Goal: Find specific page/section: Find specific page/section

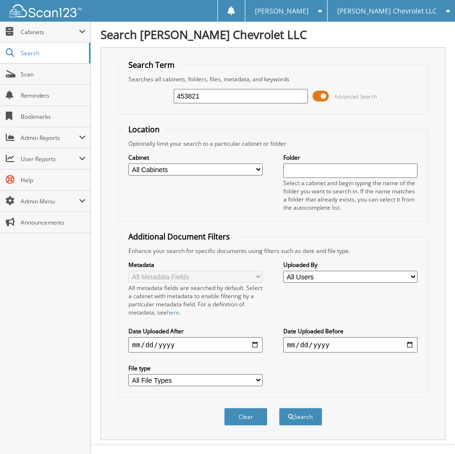
type input "453821"
click at [279, 408] on button "Search" at bounding box center [300, 417] width 43 height 18
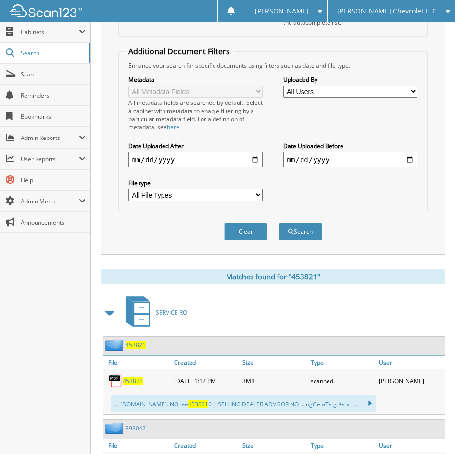
scroll to position [240, 0]
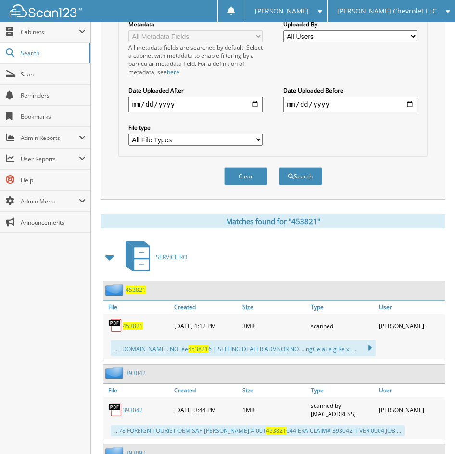
click at [130, 325] on span "453821" at bounding box center [133, 326] width 20 height 8
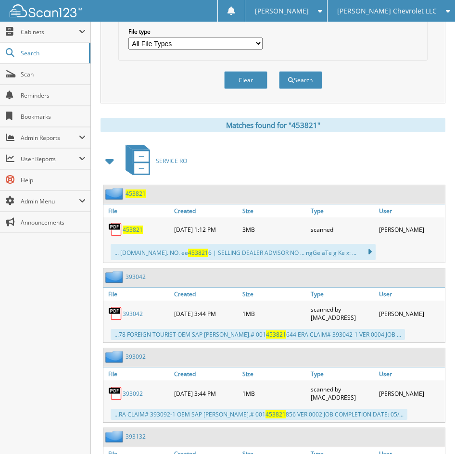
scroll to position [0, 0]
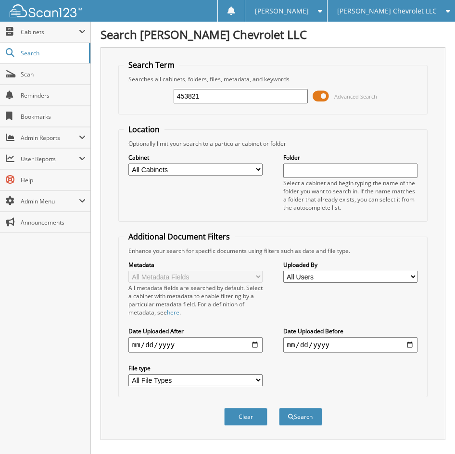
click at [237, 99] on input "453821" at bounding box center [241, 96] width 135 height 14
type input "453735"
click at [279, 408] on button "Search" at bounding box center [300, 417] width 43 height 18
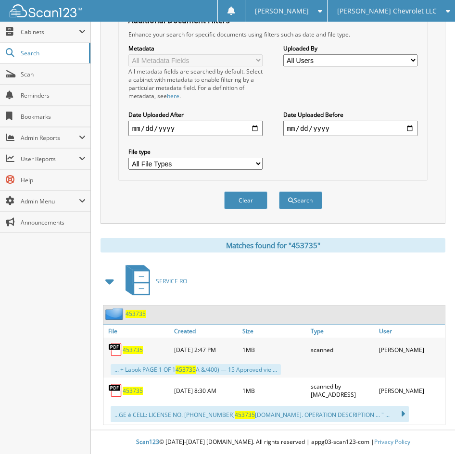
click at [134, 353] on span "453735" at bounding box center [133, 350] width 20 height 8
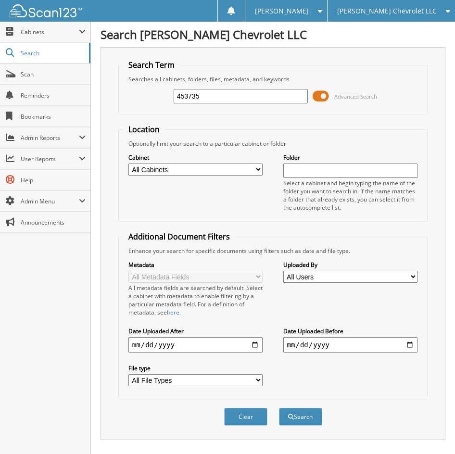
click at [217, 99] on input "453735" at bounding box center [241, 96] width 135 height 14
type input "453621"
click at [279, 408] on button "Search" at bounding box center [300, 417] width 43 height 18
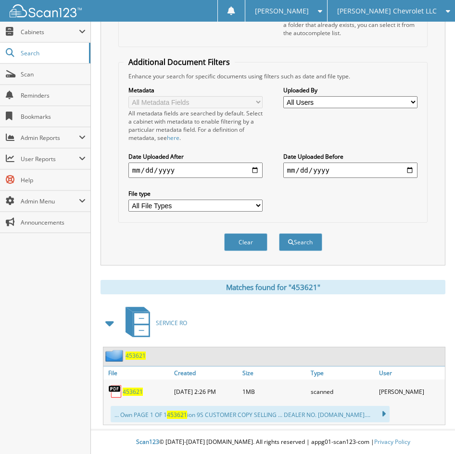
click at [137, 390] on span "453621" at bounding box center [133, 391] width 20 height 8
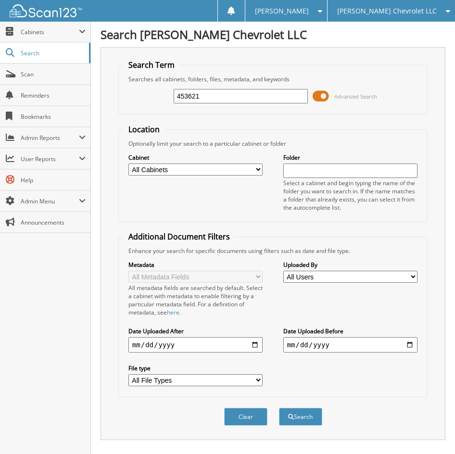
click at [218, 81] on div "Searches all cabinets, folders, files, metadata, and keywords" at bounding box center [273, 79] width 298 height 8
click at [216, 95] on input "453621" at bounding box center [241, 96] width 135 height 14
type input "453558"
click at [279, 408] on button "Search" at bounding box center [300, 417] width 43 height 18
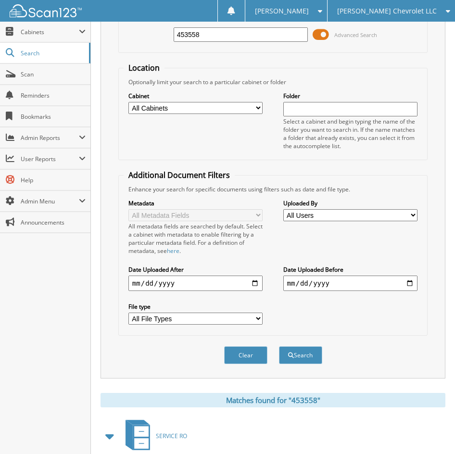
scroll to position [144, 0]
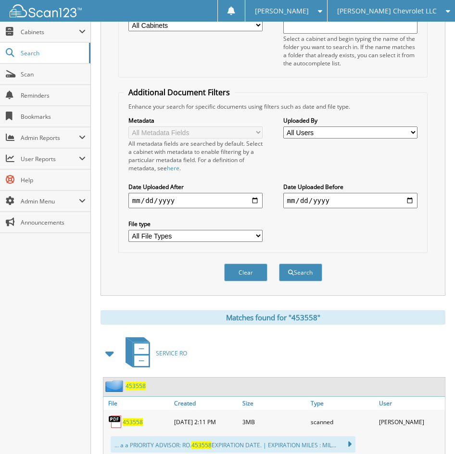
click at [133, 419] on span "453558" at bounding box center [133, 422] width 20 height 8
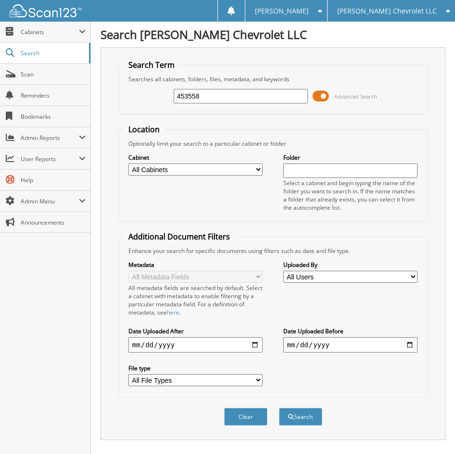
click at [224, 99] on input "453558" at bounding box center [241, 96] width 135 height 14
type input "453305"
click at [279, 408] on button "Search" at bounding box center [300, 417] width 43 height 18
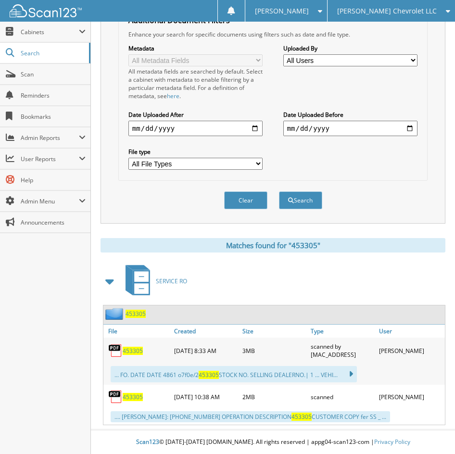
click at [137, 399] on span "453305" at bounding box center [133, 397] width 20 height 8
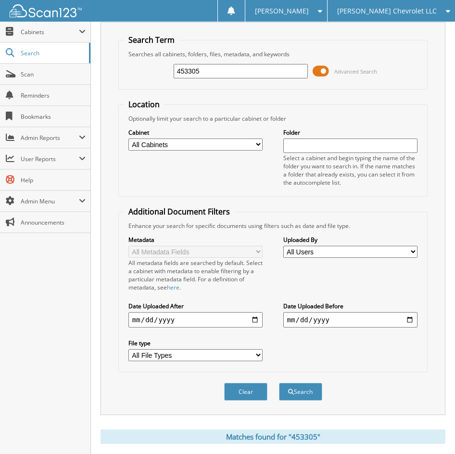
scroll to position [25, 0]
click at [197, 77] on input "453305" at bounding box center [241, 71] width 135 height 14
type input "453254"
click at [279, 383] on button "Search" at bounding box center [300, 392] width 43 height 18
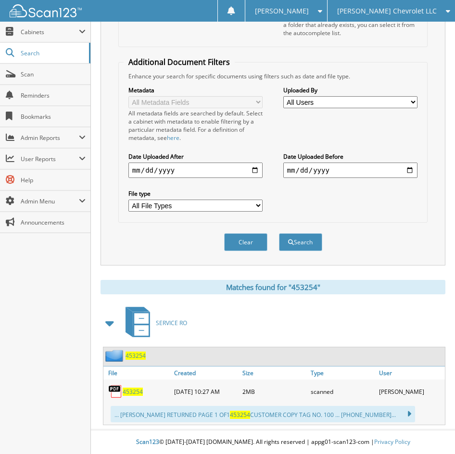
click at [134, 388] on span "453254" at bounding box center [133, 391] width 20 height 8
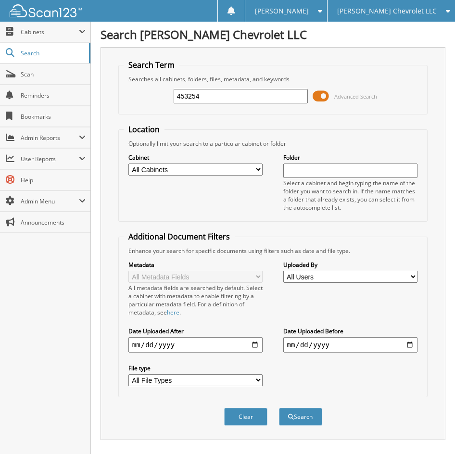
click at [244, 97] on input "453254" at bounding box center [241, 96] width 135 height 14
type input "453247"
click at [279, 408] on button "Search" at bounding box center [300, 417] width 43 height 18
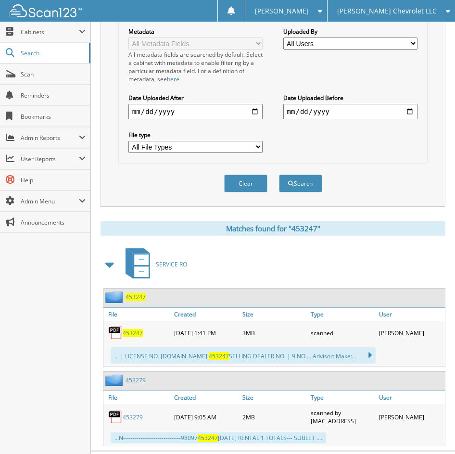
scroll to position [255, 0]
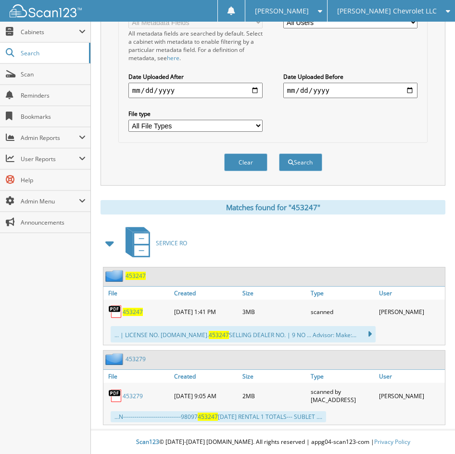
click at [129, 311] on span "453247" at bounding box center [133, 312] width 20 height 8
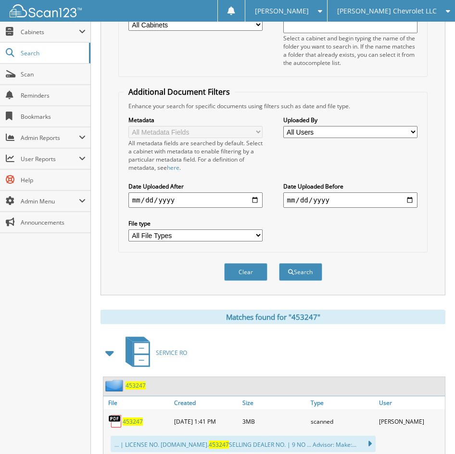
scroll to position [0, 0]
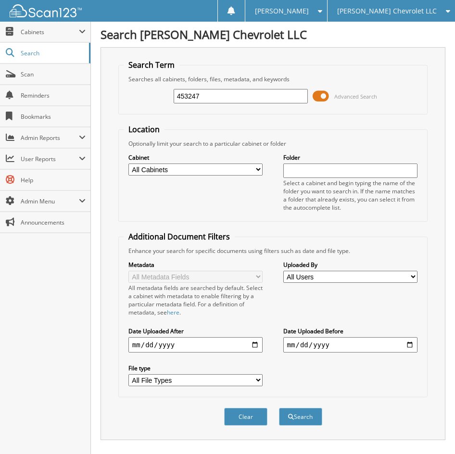
click at [226, 94] on input "453247" at bounding box center [241, 96] width 135 height 14
type input "453275"
click at [279, 408] on button "Search" at bounding box center [300, 417] width 43 height 18
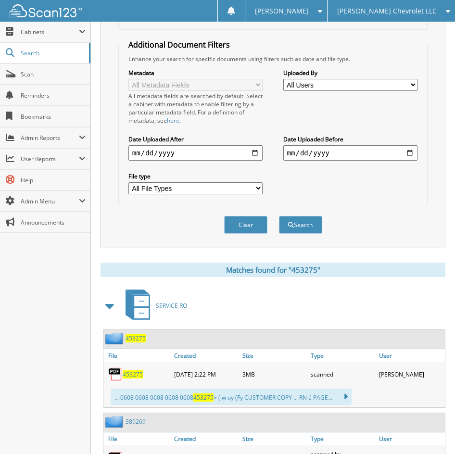
scroll to position [240, 0]
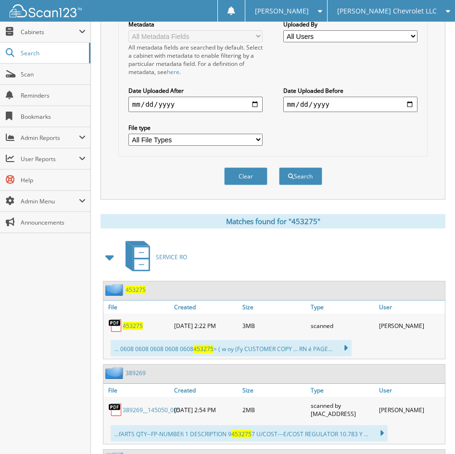
click at [134, 328] on span "453275" at bounding box center [133, 326] width 20 height 8
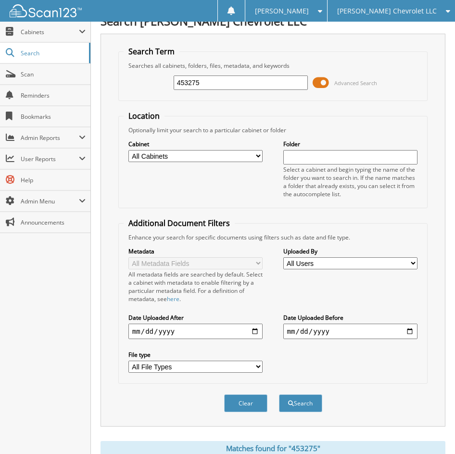
scroll to position [0, 0]
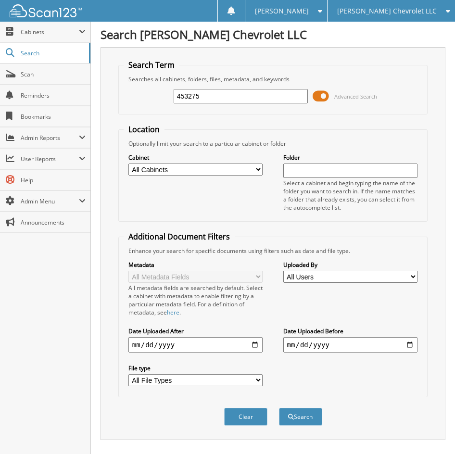
click at [221, 100] on input "453275" at bounding box center [241, 96] width 135 height 14
click at [243, 93] on input "453275" at bounding box center [241, 96] width 135 height 14
type input "453229"
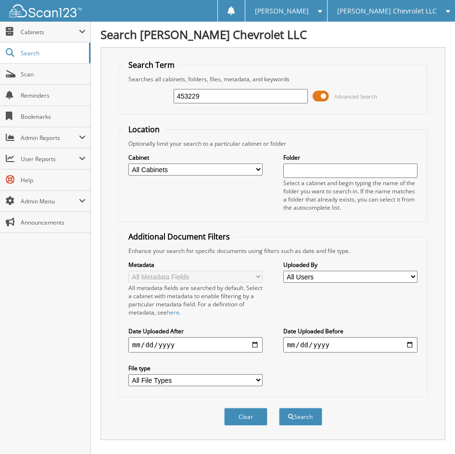
click at [279, 408] on button "Search" at bounding box center [300, 417] width 43 height 18
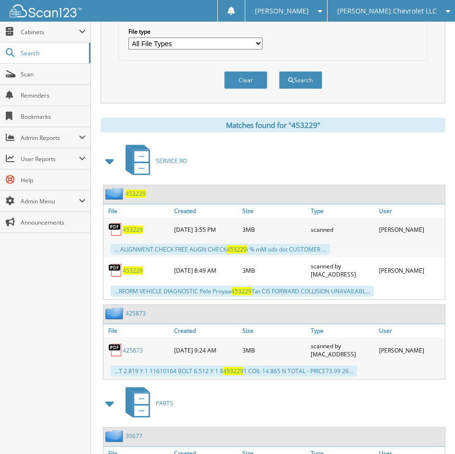
click at [128, 227] on span "453229" at bounding box center [133, 229] width 20 height 8
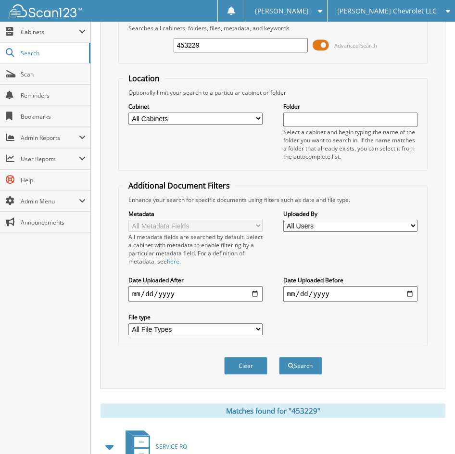
scroll to position [48, 0]
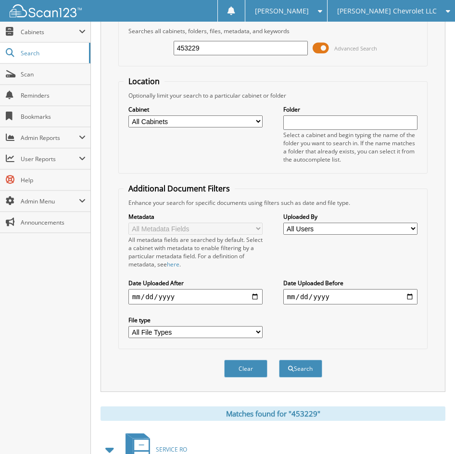
click at [224, 44] on input "453229" at bounding box center [241, 48] width 135 height 14
type input "453198"
click at [279, 360] on button "Search" at bounding box center [300, 369] width 43 height 18
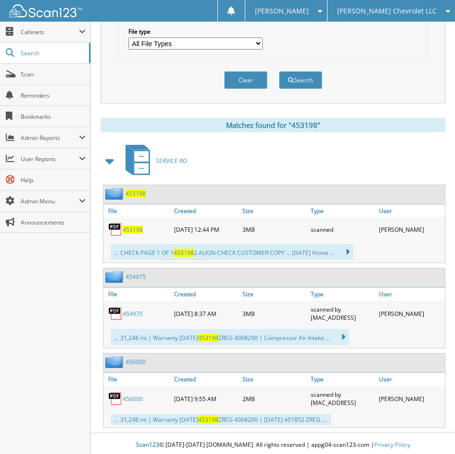
click at [133, 227] on span "453198" at bounding box center [133, 229] width 20 height 8
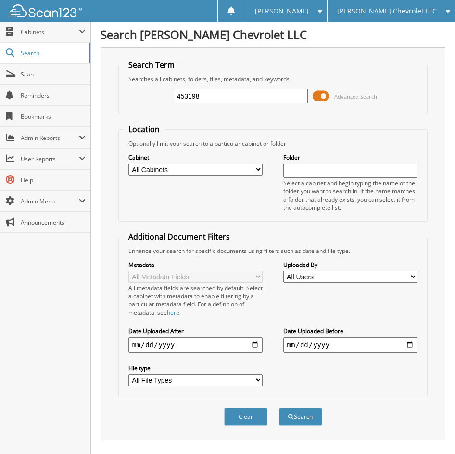
click at [237, 98] on input "453198" at bounding box center [241, 96] width 135 height 14
type input "453054"
click at [279, 408] on button "Search" at bounding box center [300, 417] width 43 height 18
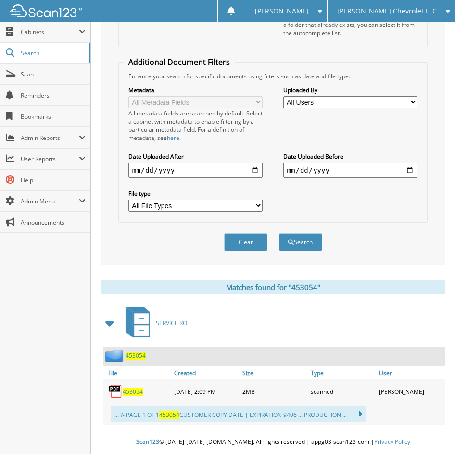
click at [135, 394] on span "453054" at bounding box center [133, 391] width 20 height 8
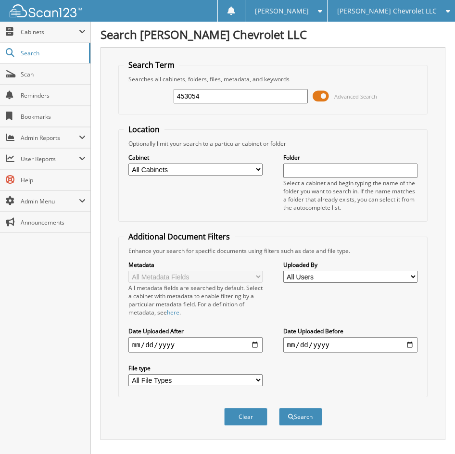
click at [231, 97] on input "453054" at bounding box center [241, 96] width 135 height 14
type input "452981"
click at [279, 408] on button "Search" at bounding box center [300, 417] width 43 height 18
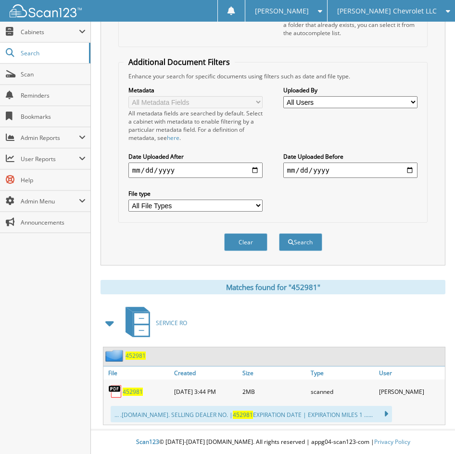
click at [142, 389] on span "452981" at bounding box center [133, 391] width 20 height 8
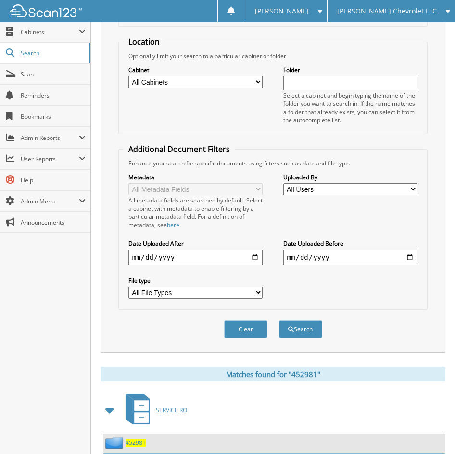
scroll to position [0, 0]
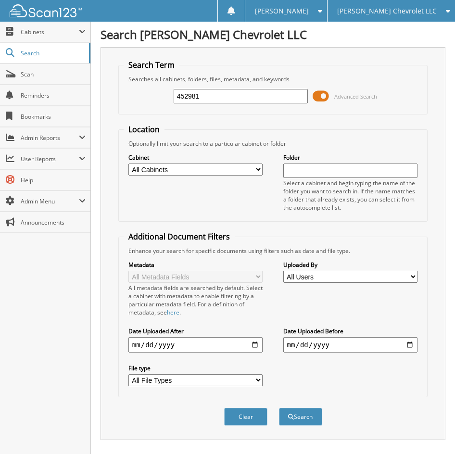
click at [238, 103] on input "452981" at bounding box center [241, 96] width 135 height 14
type input "452984"
click at [279, 408] on button "Search" at bounding box center [300, 417] width 43 height 18
click at [233, 100] on input "452984" at bounding box center [241, 96] width 135 height 14
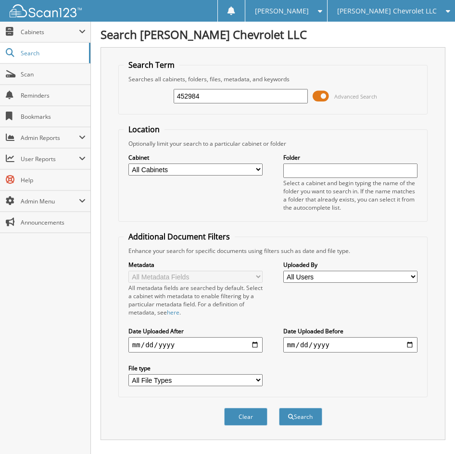
click at [233, 100] on input "452984" at bounding box center [241, 96] width 135 height 14
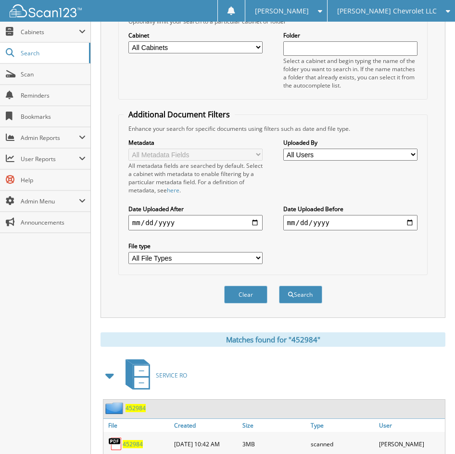
scroll to position [175, 0]
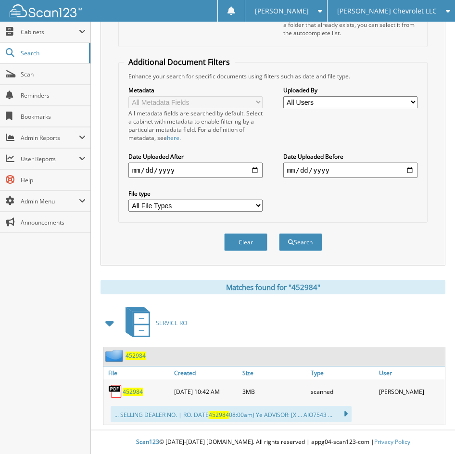
click at [136, 393] on span "452984" at bounding box center [133, 391] width 20 height 8
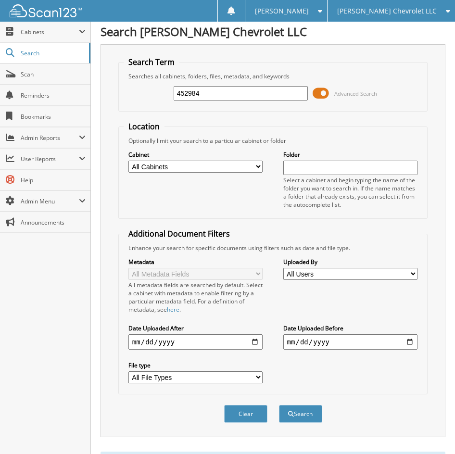
scroll to position [0, 0]
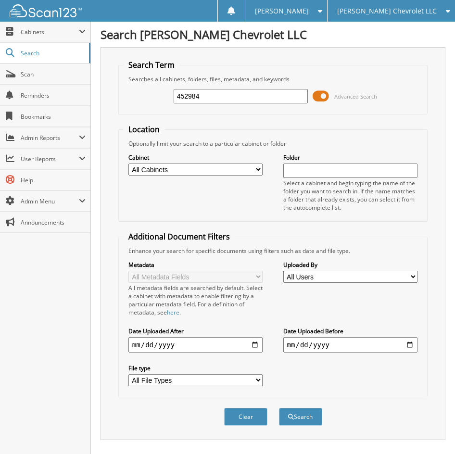
click at [220, 96] on input "452984" at bounding box center [241, 96] width 135 height 14
type input "452986"
click at [279, 408] on button "Search" at bounding box center [300, 417] width 43 height 18
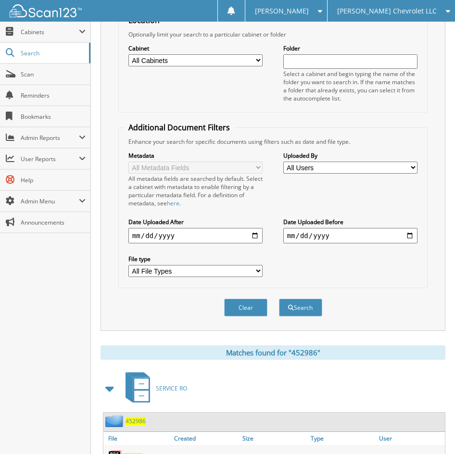
scroll to position [240, 0]
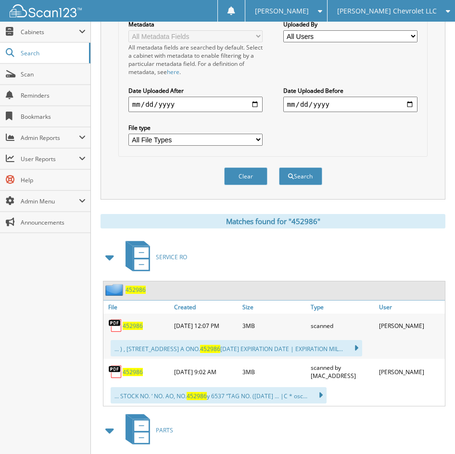
click at [131, 326] on span "452986" at bounding box center [133, 326] width 20 height 8
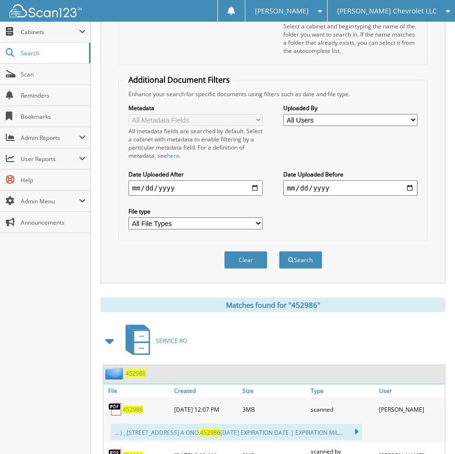
scroll to position [0, 0]
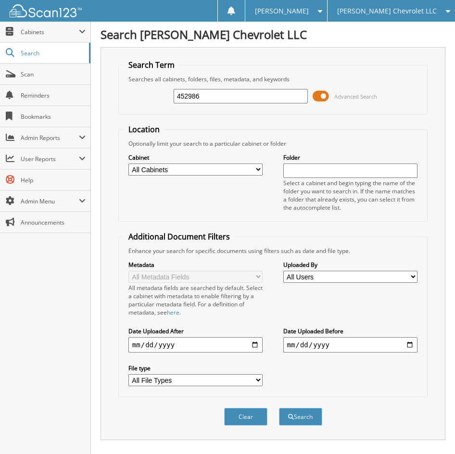
click at [209, 95] on input "452986" at bounding box center [241, 96] width 135 height 14
type input "452991"
click at [279, 408] on button "Search" at bounding box center [300, 417] width 43 height 18
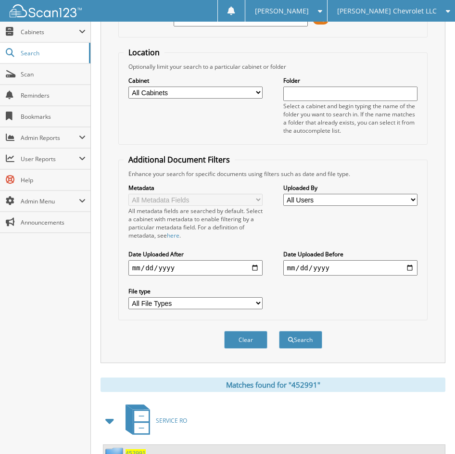
scroll to position [170, 0]
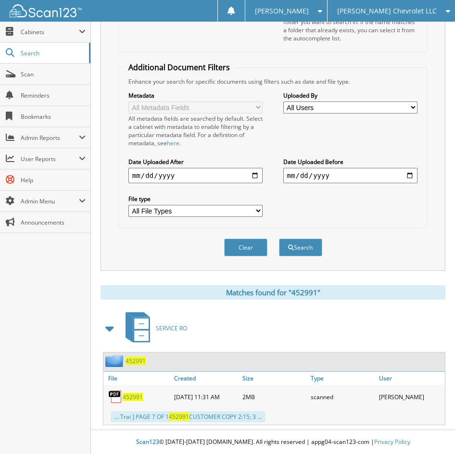
click at [137, 394] on span "452991" at bounding box center [133, 397] width 20 height 8
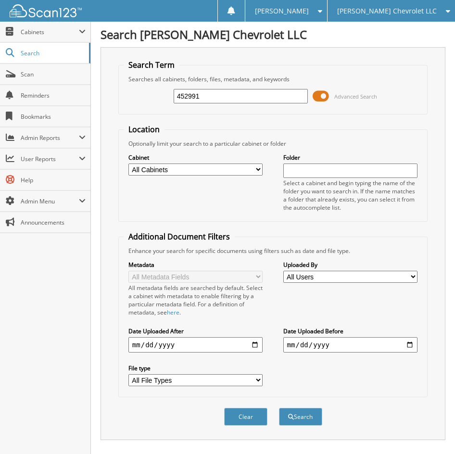
click at [215, 86] on div "452991 Advanced Search" at bounding box center [273, 96] width 298 height 26
drag, startPoint x: 215, startPoint y: 86, endPoint x: 215, endPoint y: 96, distance: 9.6
click at [215, 87] on div "452991 Advanced Search" at bounding box center [273, 96] width 298 height 26
click at [215, 96] on input "452991" at bounding box center [241, 96] width 135 height 14
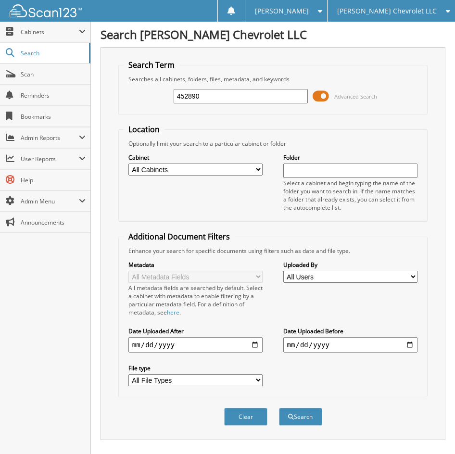
type input "452890"
click at [279, 408] on button "Search" at bounding box center [300, 417] width 43 height 18
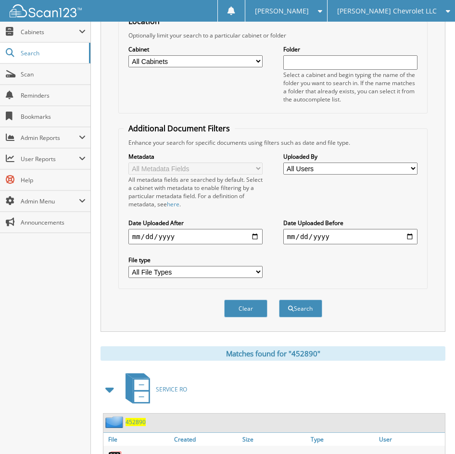
scroll to position [175, 0]
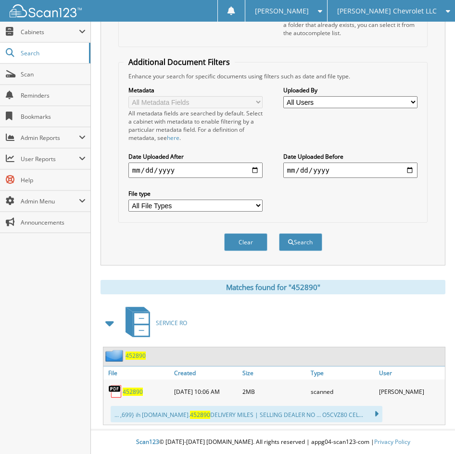
click at [139, 388] on span "452890" at bounding box center [133, 391] width 20 height 8
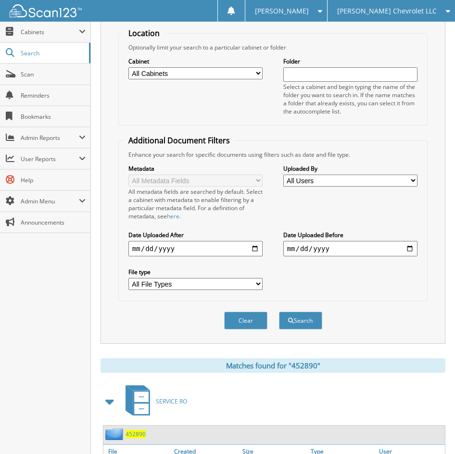
scroll to position [0, 0]
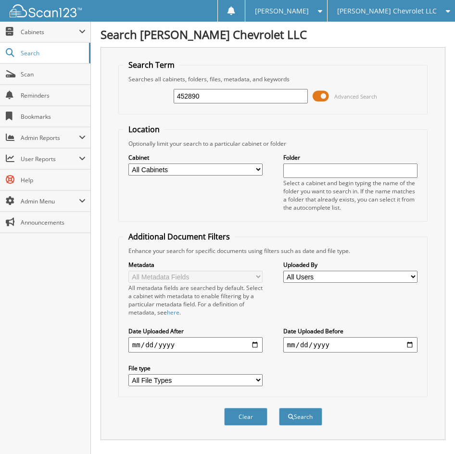
click at [201, 96] on input "452890" at bounding box center [241, 96] width 135 height 14
type input "452924"
click at [279, 408] on button "Search" at bounding box center [300, 417] width 43 height 18
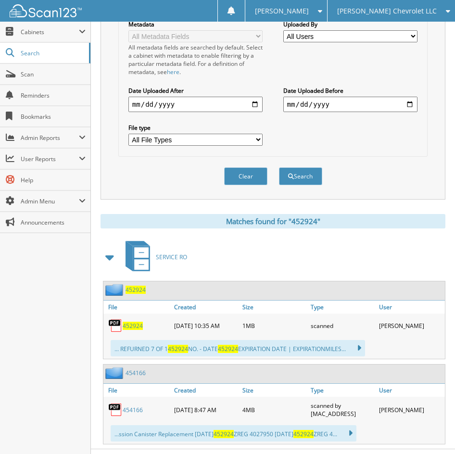
click at [126, 323] on span "452924" at bounding box center [133, 326] width 20 height 8
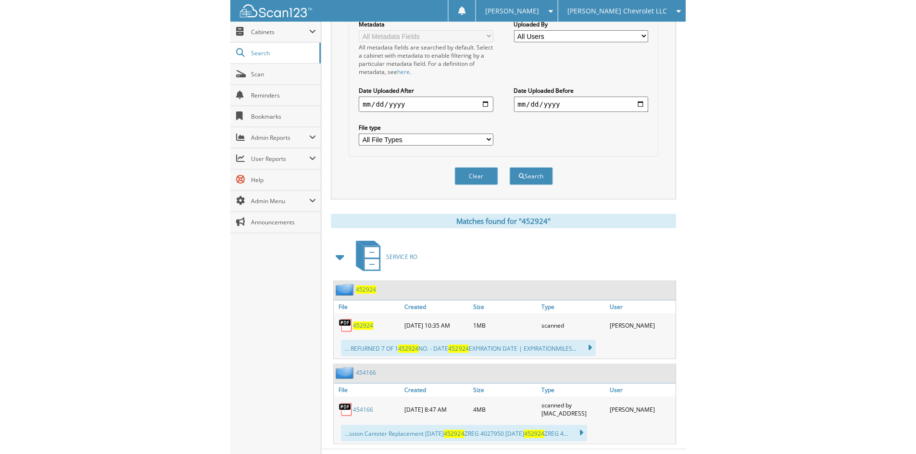
scroll to position [225, 0]
